Goal: Information Seeking & Learning: Check status

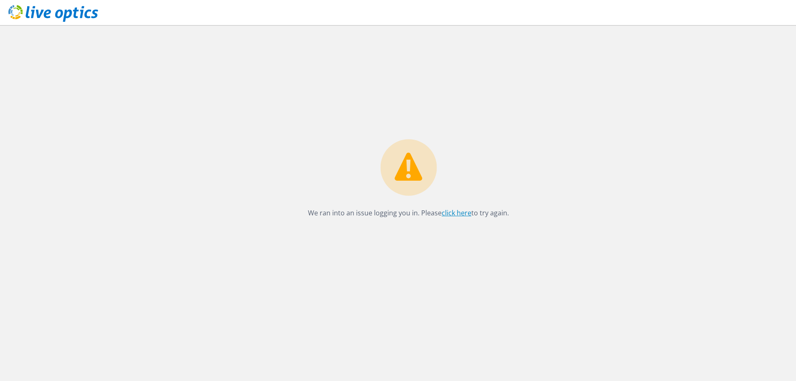
click at [451, 215] on link "click here" at bounding box center [457, 212] width 30 height 9
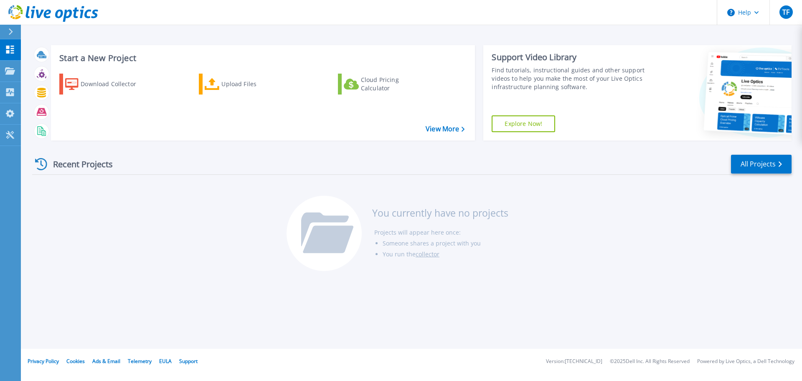
click at [86, 165] on div "Recent Projects" at bounding box center [78, 164] width 92 height 20
click at [10, 71] on icon at bounding box center [10, 70] width 10 height 7
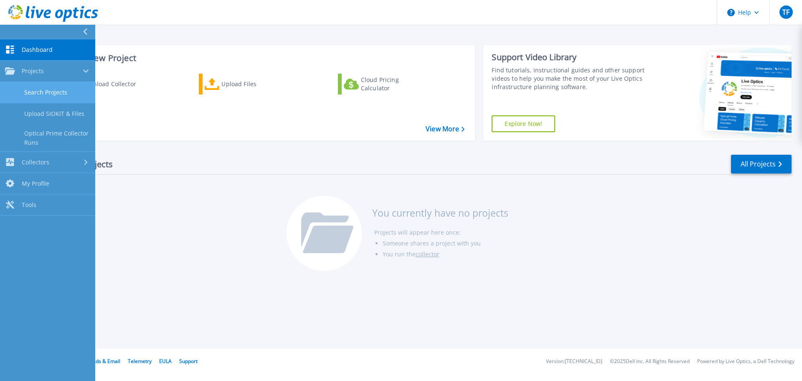
click at [43, 89] on link "Search Projects" at bounding box center [47, 92] width 95 height 21
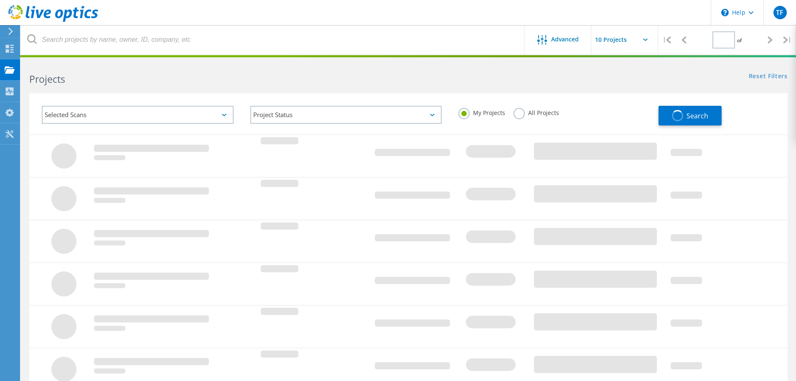
type input "1"
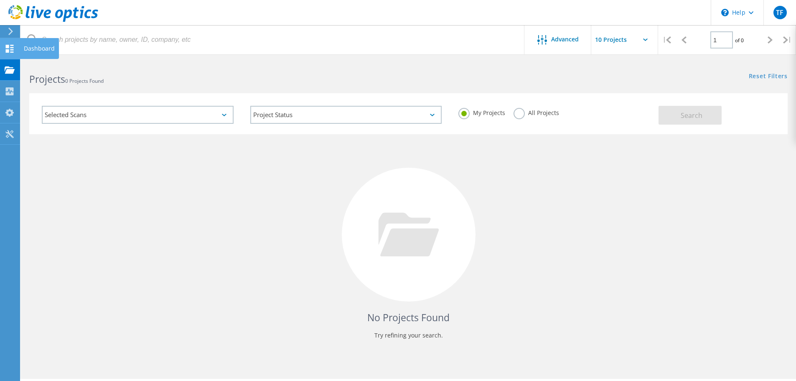
click at [8, 48] on icon at bounding box center [10, 49] width 10 height 8
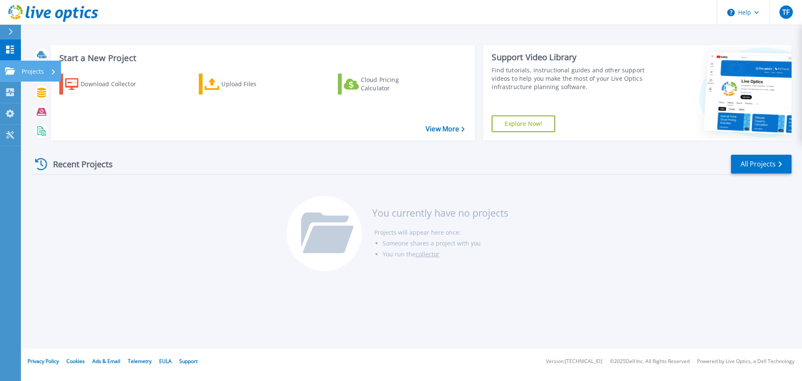
click at [5, 66] on link "Projects Projects" at bounding box center [10, 71] width 21 height 21
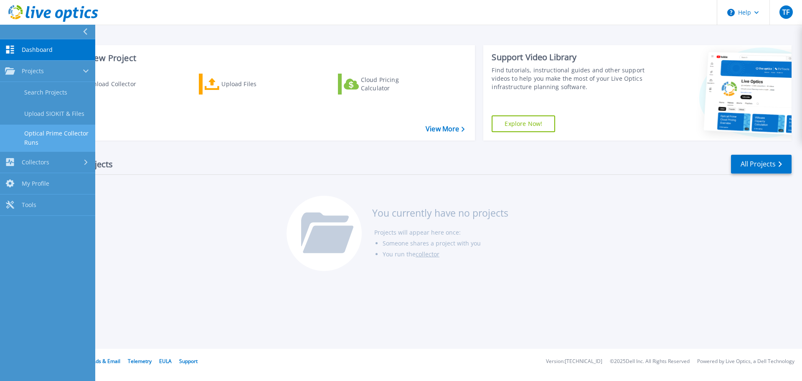
click at [32, 132] on link "Optical Prime Collector Runs" at bounding box center [47, 138] width 95 height 27
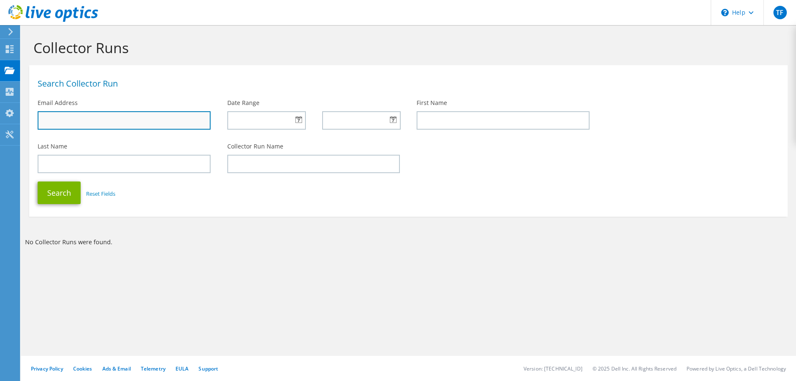
click at [58, 123] on input "text" at bounding box center [124, 120] width 173 height 18
type input "khalid.sarab@dnata.com"
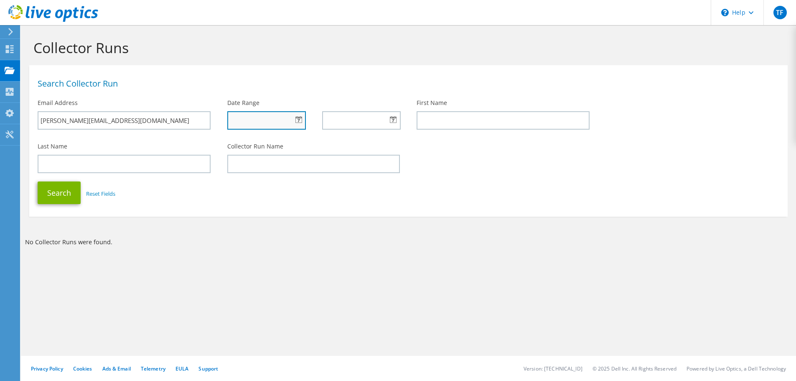
click at [291, 117] on input "text" at bounding box center [266, 120] width 79 height 18
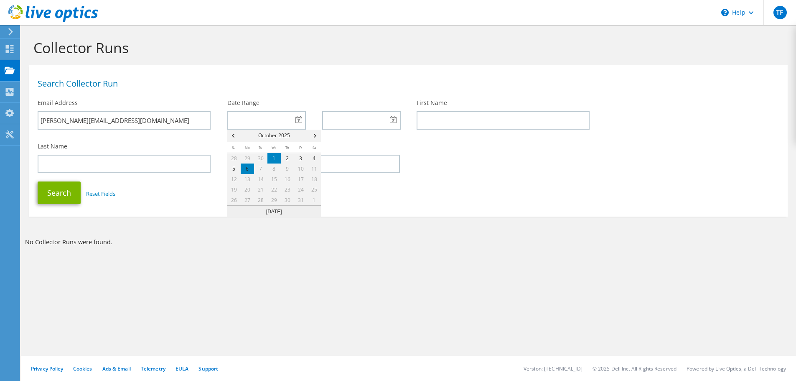
click at [275, 160] on link "1" at bounding box center [273, 158] width 13 height 10
type input "10/01/2025"
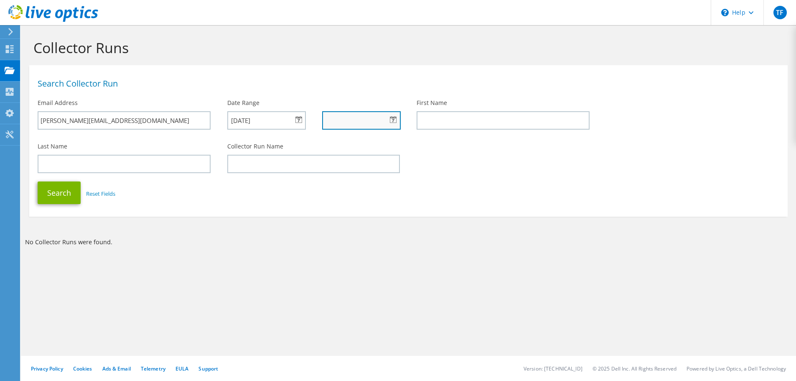
click at [349, 122] on input "text" at bounding box center [361, 120] width 79 height 18
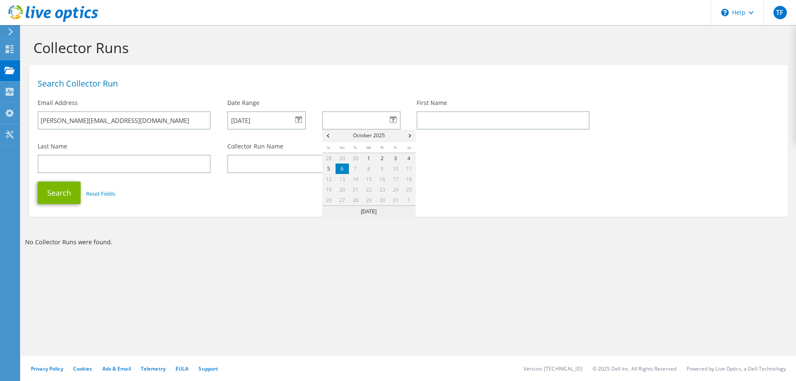
click at [344, 169] on link "6" at bounding box center [342, 168] width 13 height 10
type input "10/06/2025"
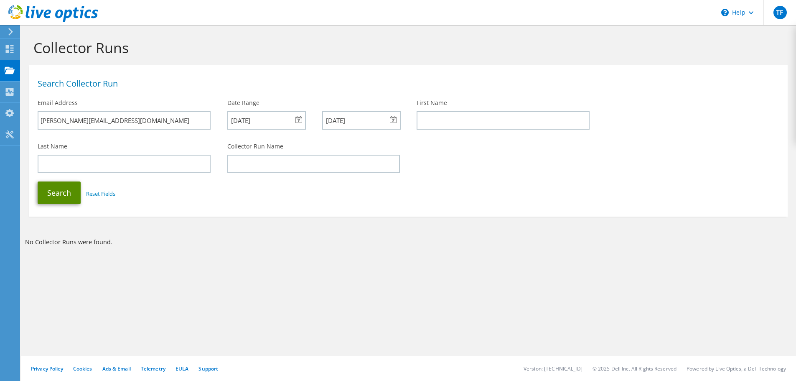
click at [62, 196] on button "Search" at bounding box center [59, 192] width 43 height 23
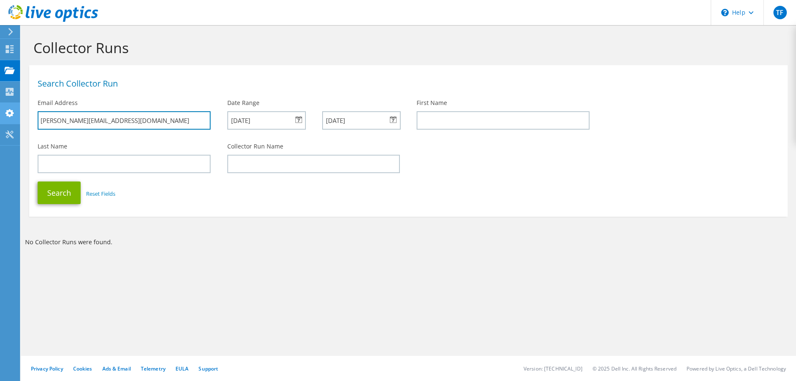
drag, startPoint x: 74, startPoint y: 120, endPoint x: 10, endPoint y: 120, distance: 63.9
click at [10, 120] on div "TF End User Tom Fallon tom.fallon@dnata.com dnata Travel UK My Profile Log Out …" at bounding box center [398, 190] width 796 height 381
type input "tom.fallon@dnata.com"
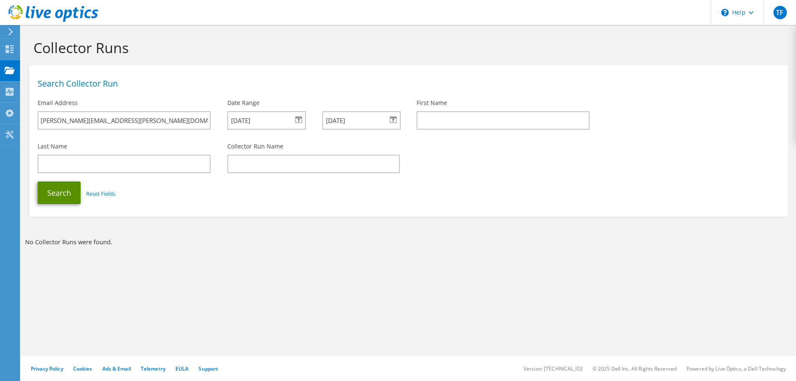
click at [68, 192] on button "Search" at bounding box center [59, 192] width 43 height 23
click at [776, 12] on span "TF" at bounding box center [780, 12] width 13 height 13
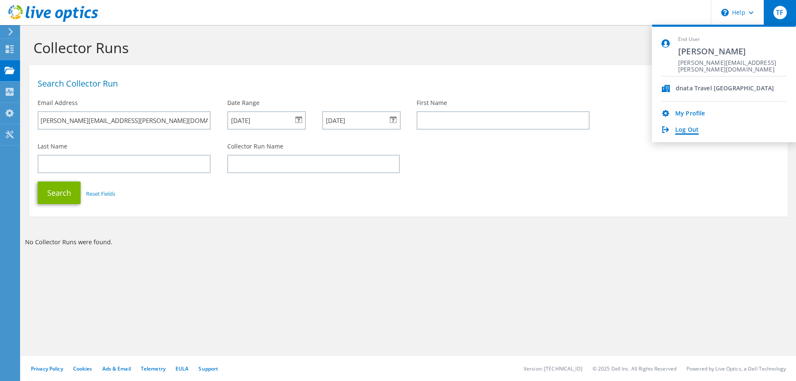
click at [688, 129] on link "Log Out" at bounding box center [686, 130] width 23 height 8
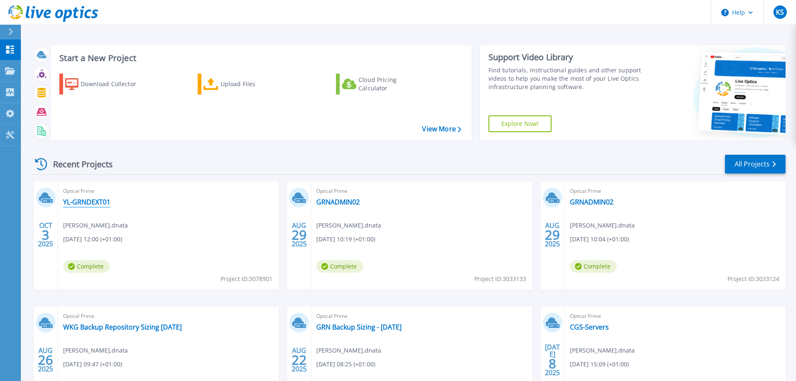
click at [92, 202] on link "YL-GRNDEXT01" at bounding box center [86, 202] width 47 height 8
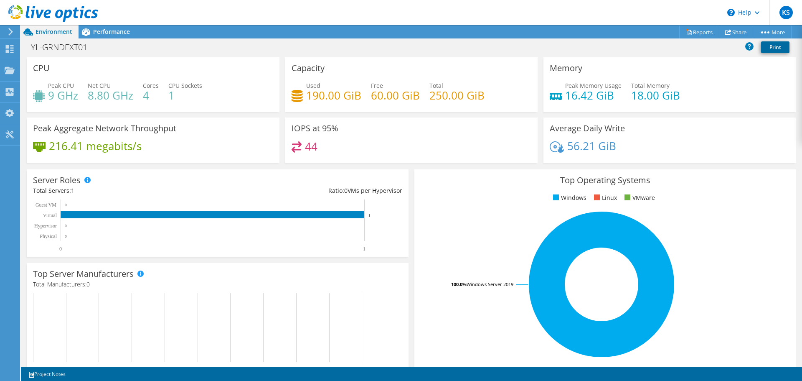
click at [781, 48] on link "Print" at bounding box center [775, 47] width 28 height 12
